Goal: Information Seeking & Learning: Learn about a topic

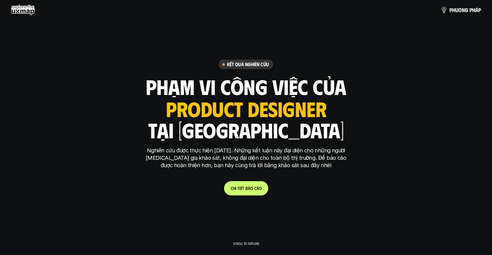
scroll to position [16, 0]
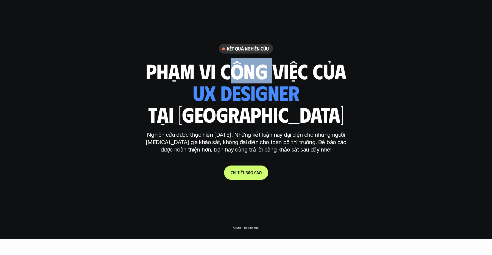
click at [254, 78] on h1 "phạm vi công việc của" at bounding box center [246, 70] width 200 height 23
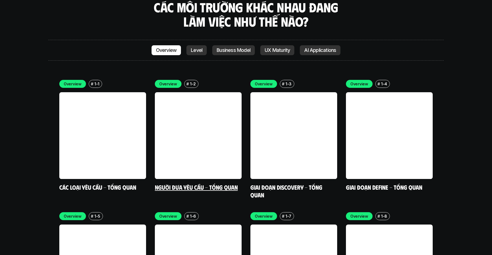
scroll to position [1586, 0]
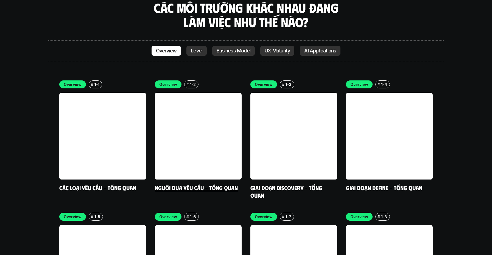
click at [201, 137] on link at bounding box center [198, 136] width 87 height 87
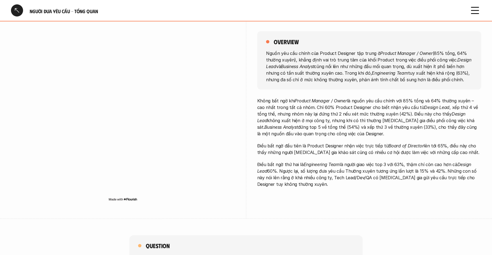
scroll to position [59, 0]
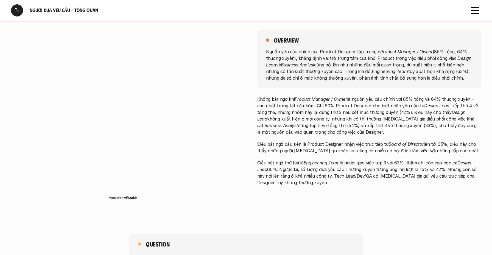
click at [306, 75] on p "Nguồn yêu cầu chính của Product Designer tập trung ở Product Manager / Owner (8…" at bounding box center [369, 64] width 206 height 33
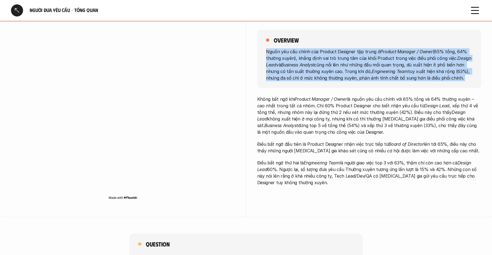
click at [306, 75] on p "Nguồn yêu cầu chính của Product Designer tập trung ở Product Manager / Owner (8…" at bounding box center [369, 64] width 206 height 33
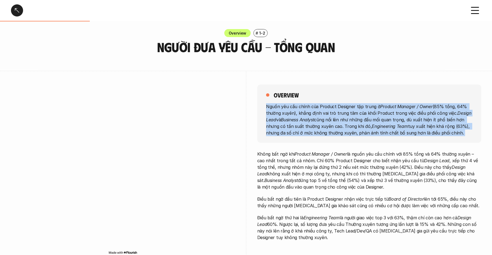
scroll to position [0, 0]
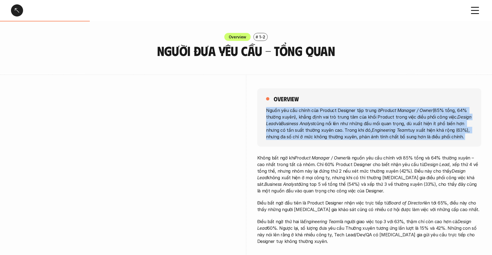
click at [17, 7] on div at bounding box center [17, 10] width 12 height 12
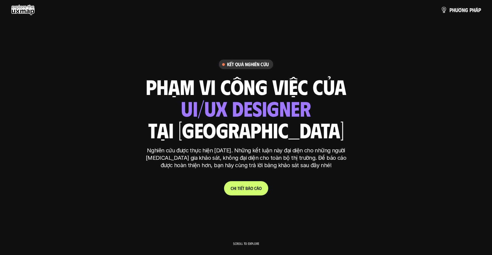
click at [24, 10] on use at bounding box center [23, 9] width 24 height 11
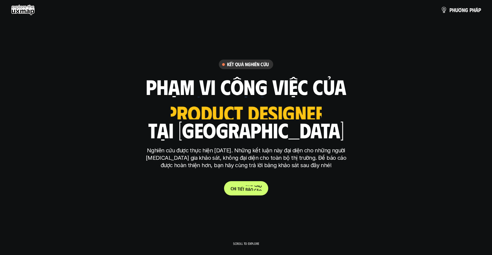
click at [248, 185] on span "á" at bounding box center [249, 184] width 2 height 5
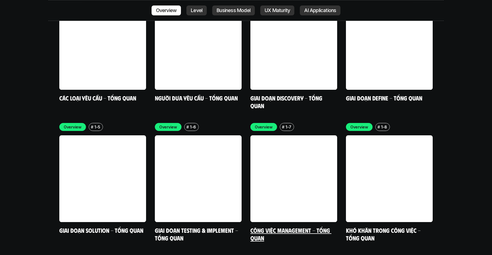
scroll to position [1678, 0]
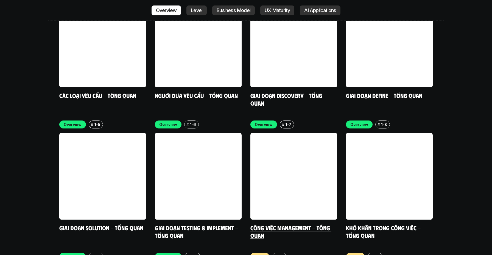
click at [291, 133] on link at bounding box center [293, 176] width 87 height 87
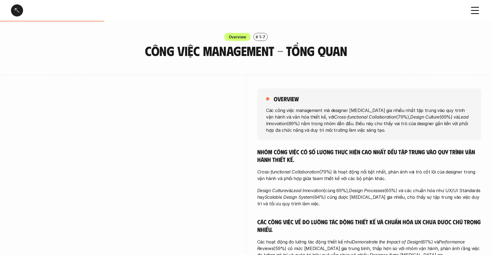
click at [18, 12] on div at bounding box center [17, 10] width 12 height 12
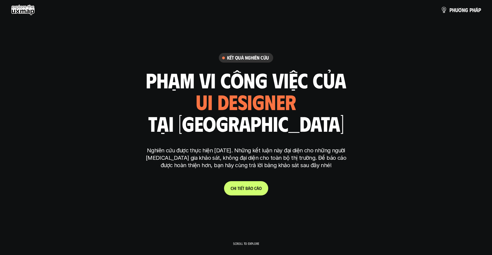
scroll to position [1603, 0]
